Goal: Transaction & Acquisition: Download file/media

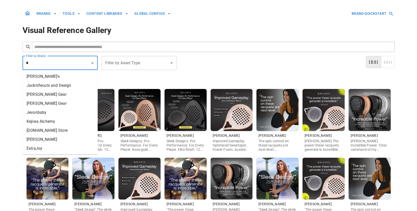
click at [49, 140] on li "[PERSON_NAME]" at bounding box center [60, 139] width 75 height 9
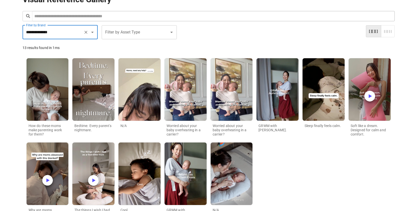
scroll to position [57, 0]
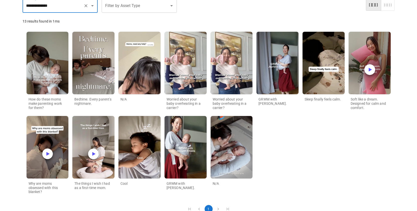
type input "**********"
click at [186, 132] on img at bounding box center [186, 147] width 42 height 63
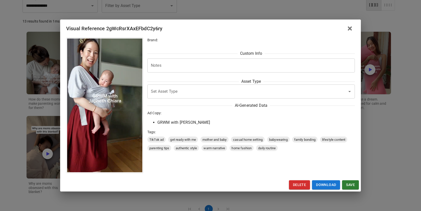
click at [36, 104] on div "Visual Reference 2gWcRsrXAxEFbdC2y6ry Brand: Custom Info Notes * Notes Asset Ty…" at bounding box center [210, 105] width 421 height 211
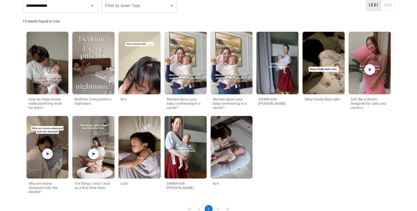
click at [131, 150] on img at bounding box center [139, 147] width 42 height 63
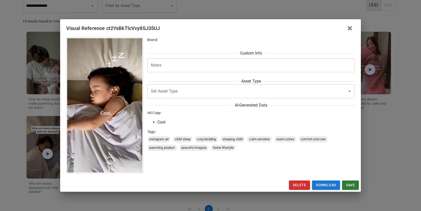
click at [38, 125] on div "Visual Reference ct2YsBkTlcVvy8SJ35UJ Brand: Custom Info Notes * Notes Asset Ty…" at bounding box center [210, 105] width 421 height 211
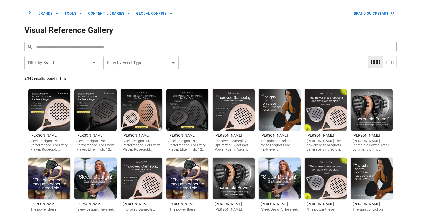
click at [48, 62] on div "Filter by Brand Filter by Brand" at bounding box center [61, 63] width 75 height 14
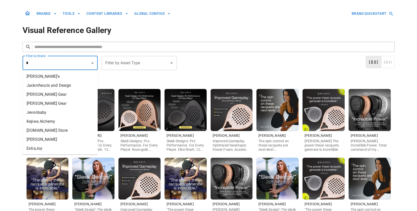
click at [45, 137] on li "[PERSON_NAME]" at bounding box center [60, 139] width 75 height 9
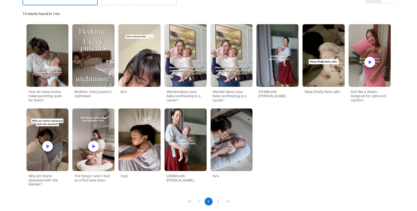
scroll to position [73, 0]
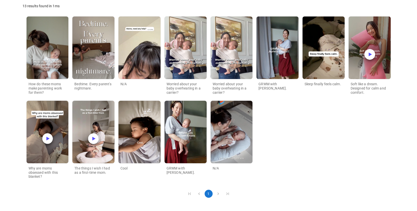
type input "**********"
click at [183, 130] on img at bounding box center [186, 132] width 42 height 63
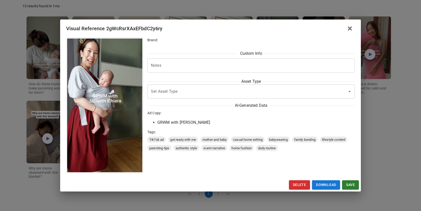
click at [34, 124] on div "Visual Reference 2gWcRsrXAxEFbdC2y6ry Brand: Custom Info Notes * Notes Asset Ty…" at bounding box center [210, 105] width 421 height 211
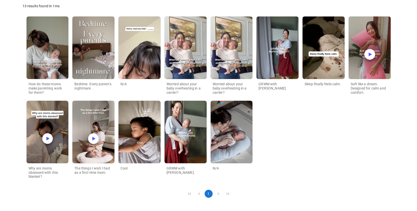
click at [130, 133] on img at bounding box center [139, 132] width 42 height 63
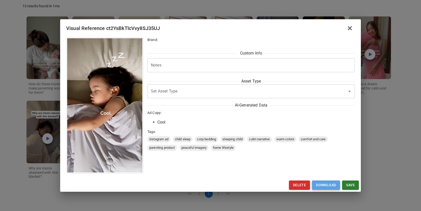
click at [326, 183] on link "Download" at bounding box center [326, 185] width 28 height 9
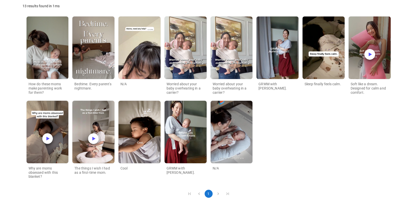
click at [197, 129] on img at bounding box center [186, 132] width 42 height 63
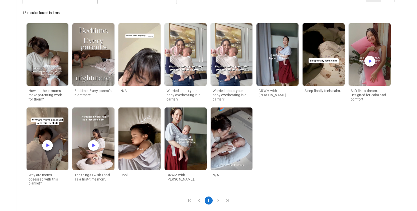
scroll to position [66, 0]
click at [361, 74] on img at bounding box center [370, 55] width 42 height 63
click at [327, 48] on img at bounding box center [324, 55] width 42 height 63
click at [97, 71] on img at bounding box center [93, 55] width 42 height 63
